Goal: Check status

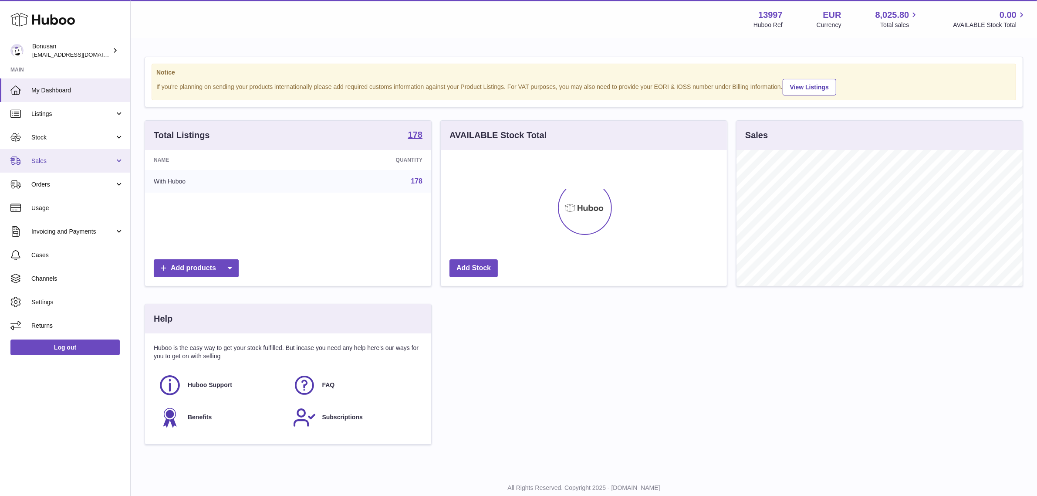
scroll to position [135, 286]
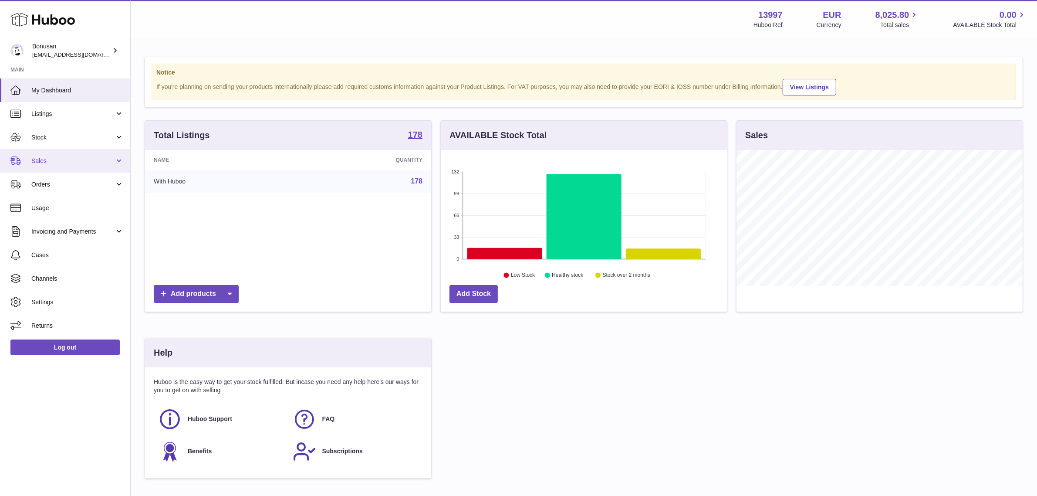
click at [82, 151] on link "Sales" at bounding box center [65, 161] width 130 height 24
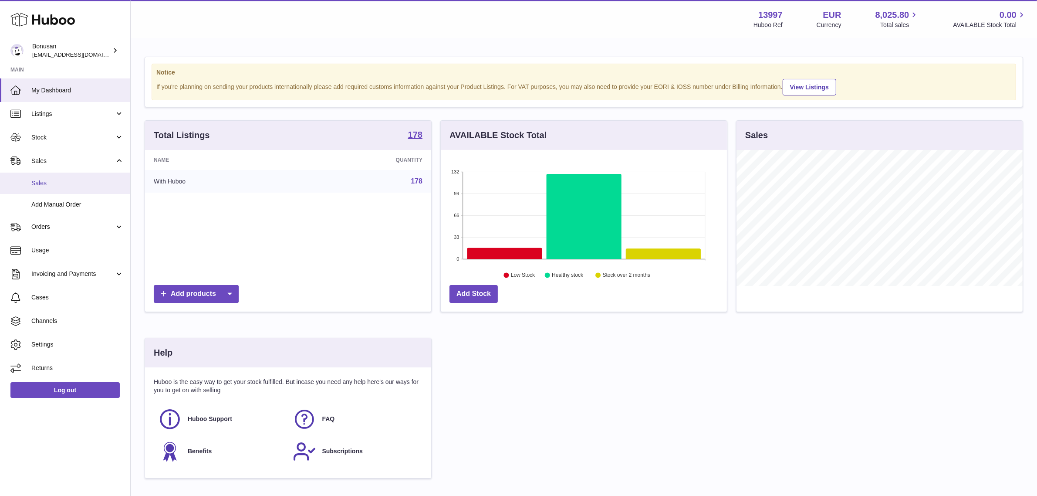
click at [67, 187] on link "Sales" at bounding box center [65, 182] width 130 height 21
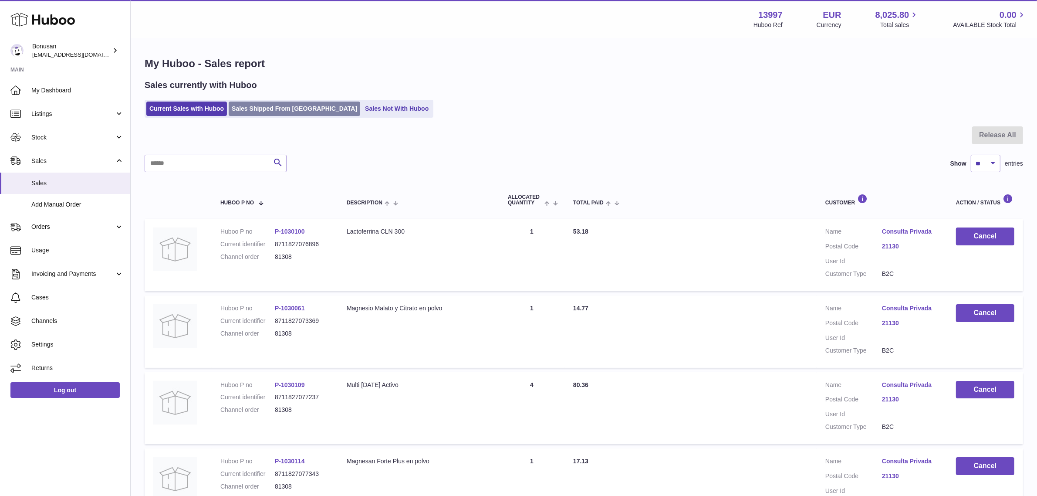
click at [290, 113] on link "Sales Shipped From [GEOGRAPHIC_DATA]" at bounding box center [295, 108] width 132 height 14
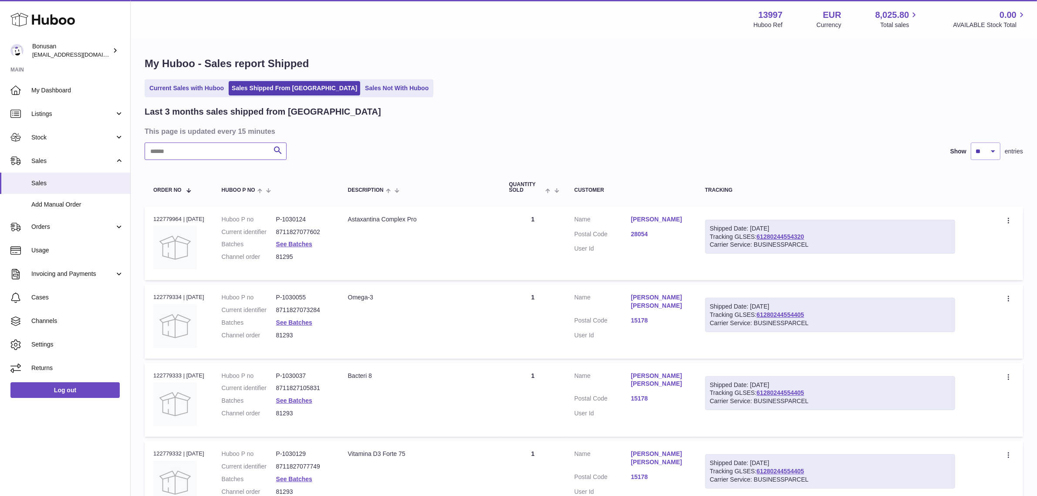
click at [216, 153] on input "text" at bounding box center [216, 150] width 142 height 17
paste input "*****"
type input "*****"
drag, startPoint x: 821, startPoint y: 236, endPoint x: 761, endPoint y: 239, distance: 60.2
click at [761, 239] on div "Shipped Date: 12th Aug 2025 Tracking GLSES: 61280244339774 Carrier Service: BUS…" at bounding box center [830, 236] width 250 height 34
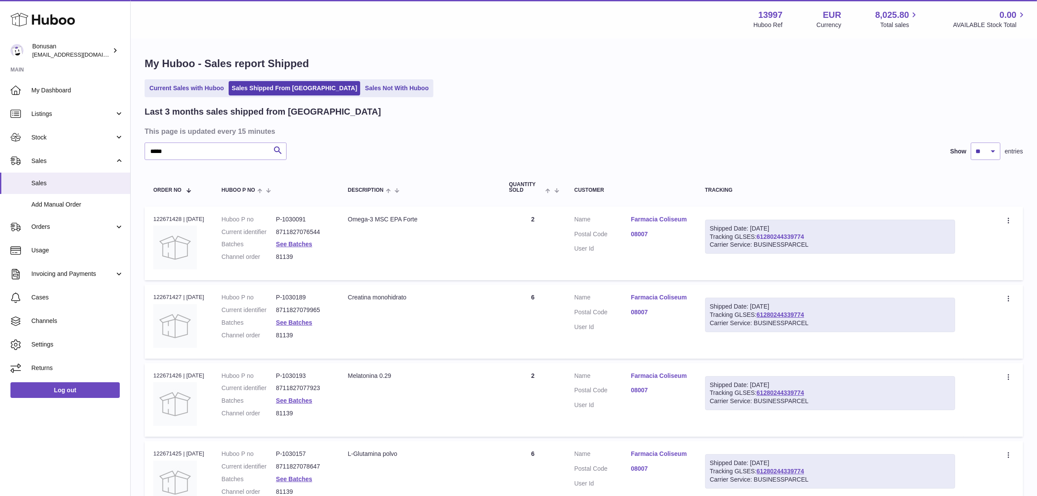
copy link "61280244339774"
click at [804, 234] on link "61280244339774" at bounding box center [779, 236] width 47 height 7
click at [798, 233] on link "61280244339774" at bounding box center [779, 236] width 47 height 7
